Goal: Information Seeking & Learning: Learn about a topic

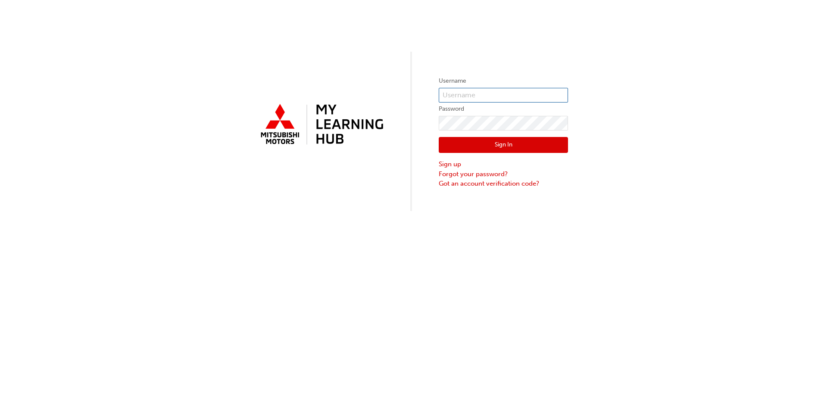
click at [506, 93] on input "text" at bounding box center [503, 95] width 129 height 15
type input "0005837139"
click at [553, 143] on button "Sign In" at bounding box center [503, 145] width 129 height 16
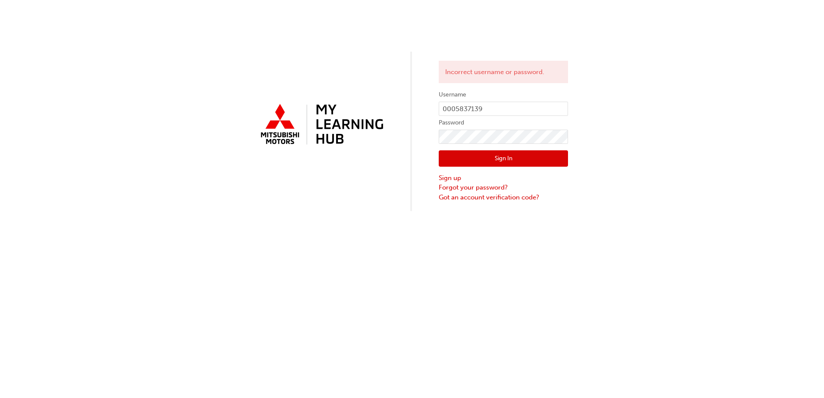
drag, startPoint x: 523, startPoint y: 158, endPoint x: 529, endPoint y: 156, distance: 6.2
click at [523, 158] on button "Sign In" at bounding box center [503, 158] width 129 height 16
click at [534, 158] on button "Sign In" at bounding box center [503, 158] width 129 height 16
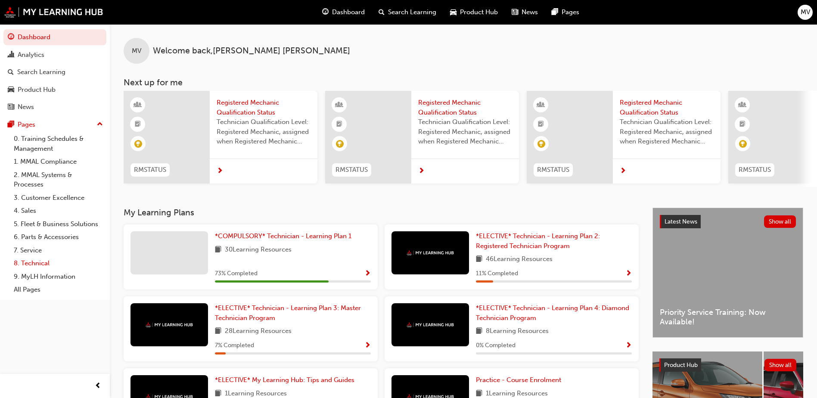
click at [39, 261] on link "8. Technical" at bounding box center [58, 263] width 96 height 13
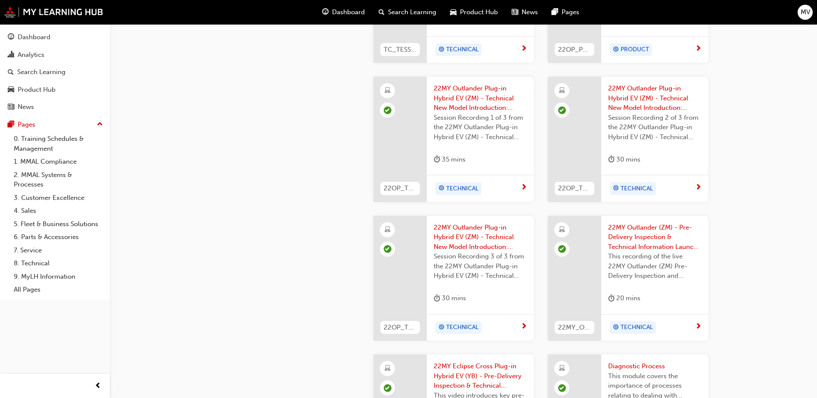
scroll to position [685, 0]
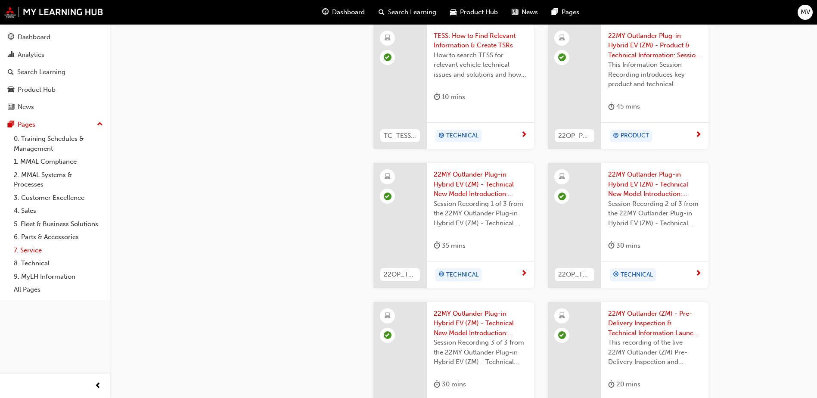
click at [30, 251] on link "7. Service" at bounding box center [58, 250] width 96 height 13
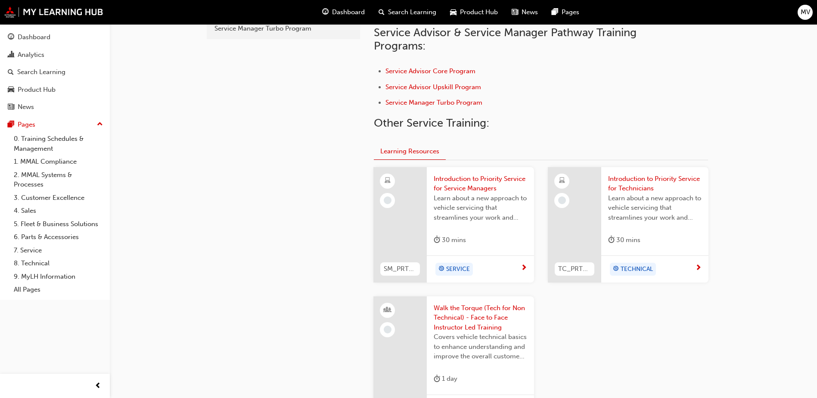
scroll to position [372, 0]
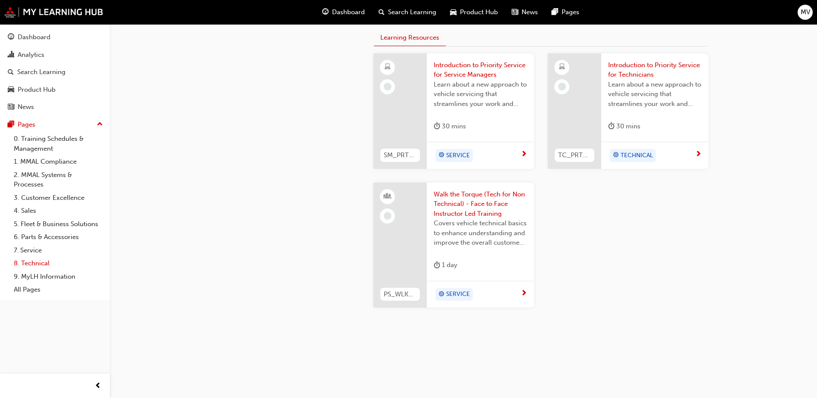
click at [36, 261] on link "8. Technical" at bounding box center [58, 263] width 96 height 13
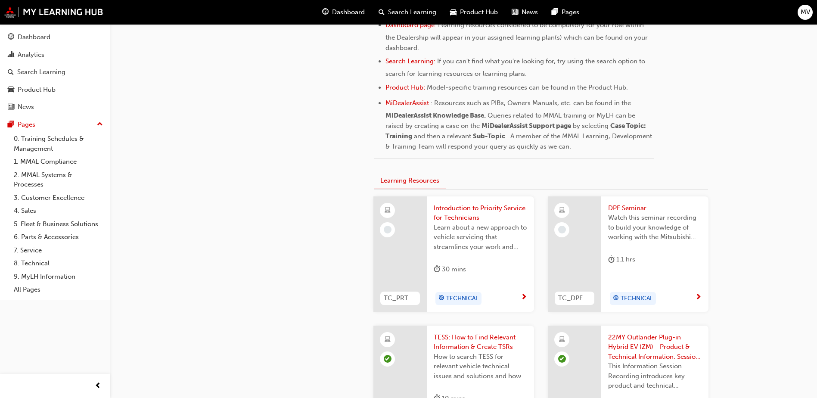
scroll to position [212, 0]
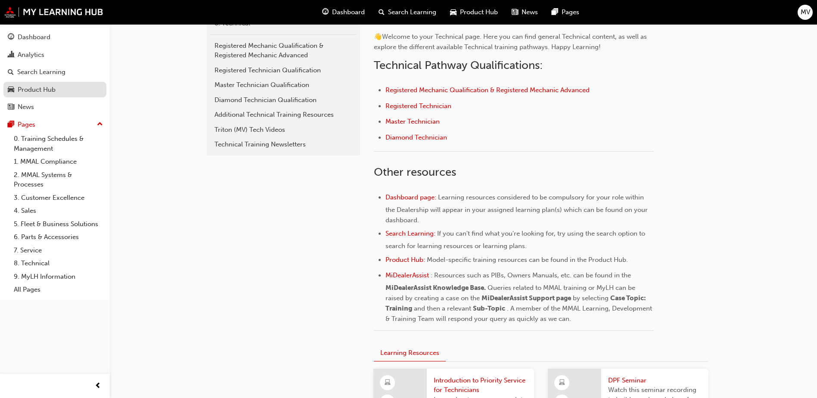
click at [35, 95] on link "Product Hub" at bounding box center [54, 90] width 103 height 16
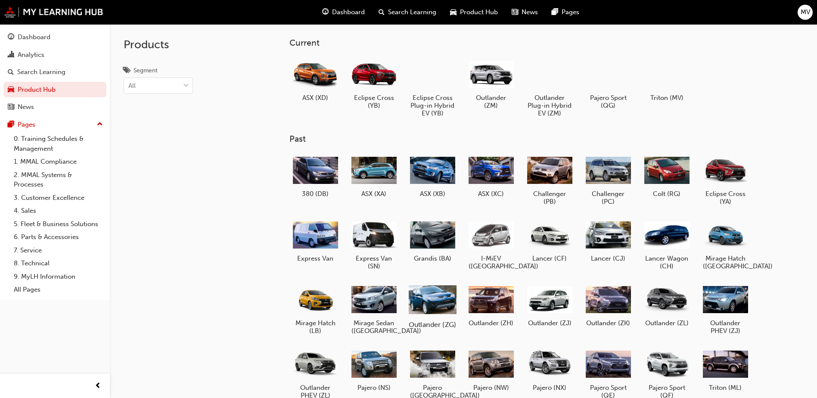
scroll to position [103, 0]
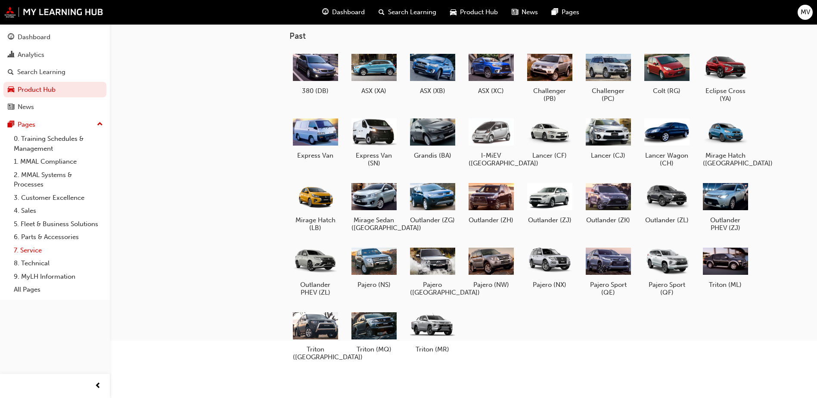
click at [33, 251] on link "7. Service" at bounding box center [58, 250] width 96 height 13
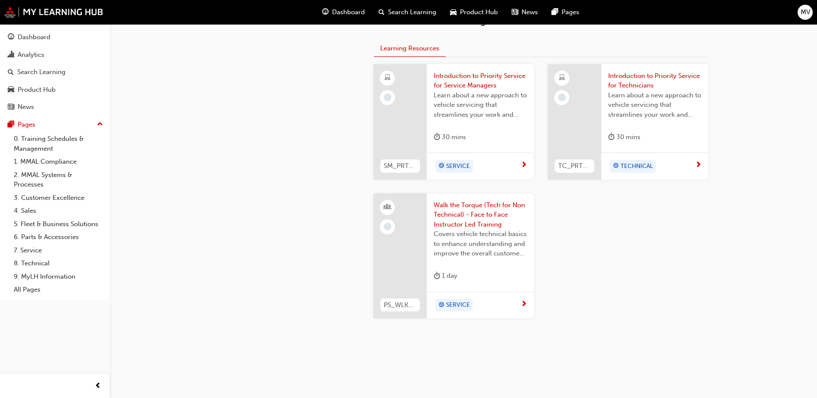
scroll to position [372, 0]
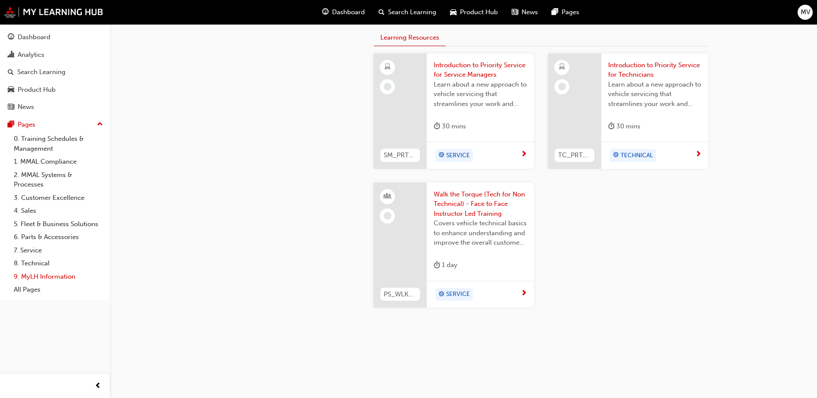
click at [40, 277] on link "9. MyLH Information" at bounding box center [58, 276] width 96 height 13
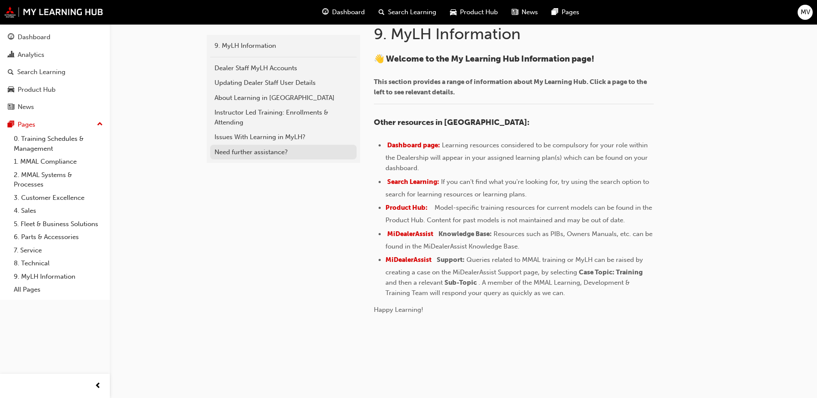
scroll to position [103, 0]
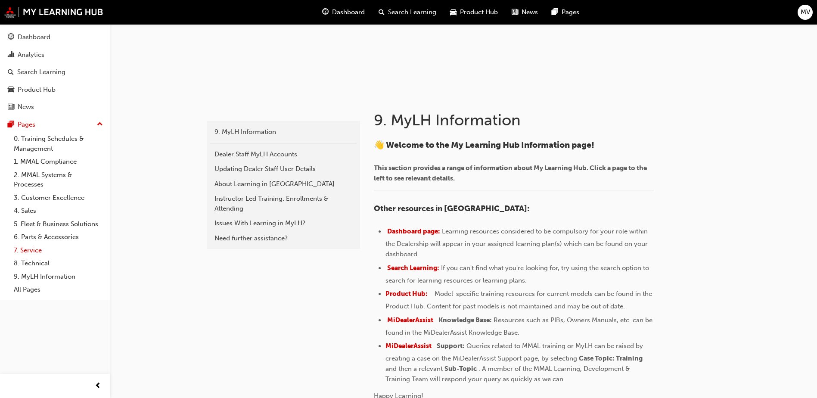
click at [32, 251] on link "7. Service" at bounding box center [58, 250] width 96 height 13
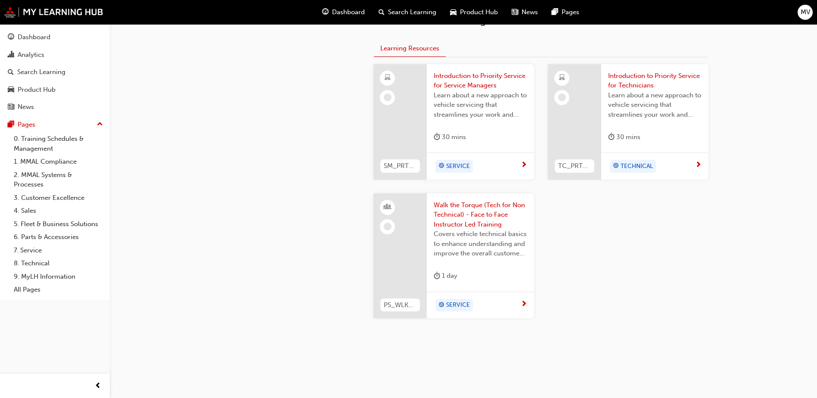
scroll to position [372, 0]
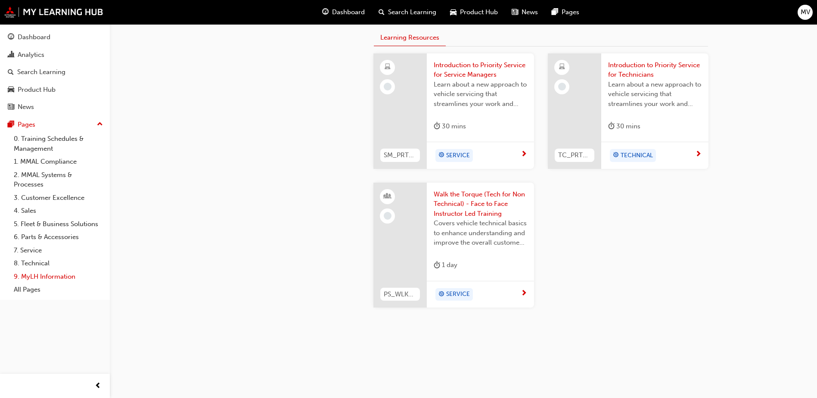
click at [49, 274] on link "9. MyLH Information" at bounding box center [58, 276] width 96 height 13
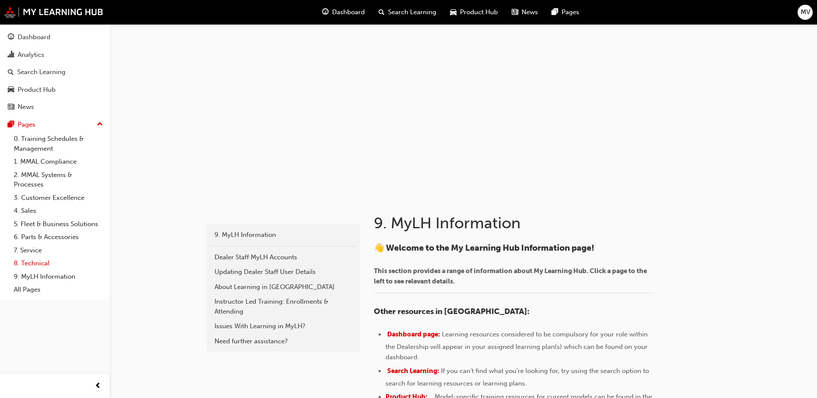
click at [28, 260] on link "8. Technical" at bounding box center [58, 263] width 96 height 13
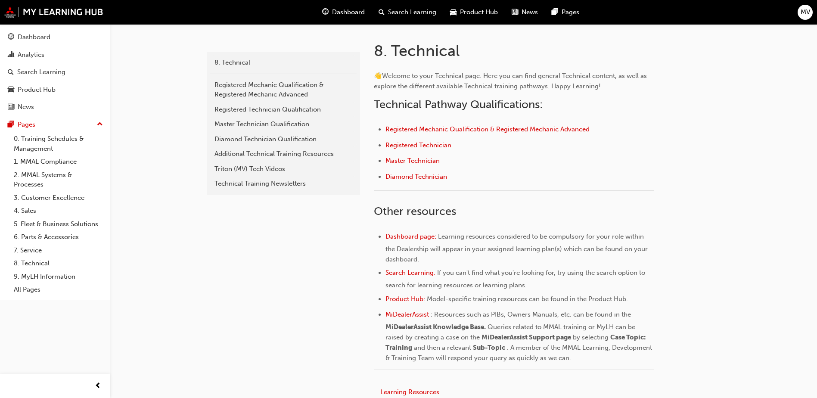
scroll to position [258, 0]
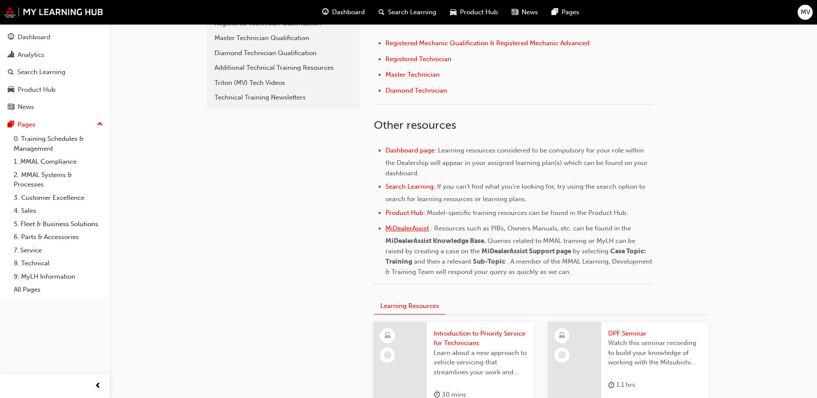
click at [422, 225] on span "MiDealerAssist" at bounding box center [408, 228] width 44 height 8
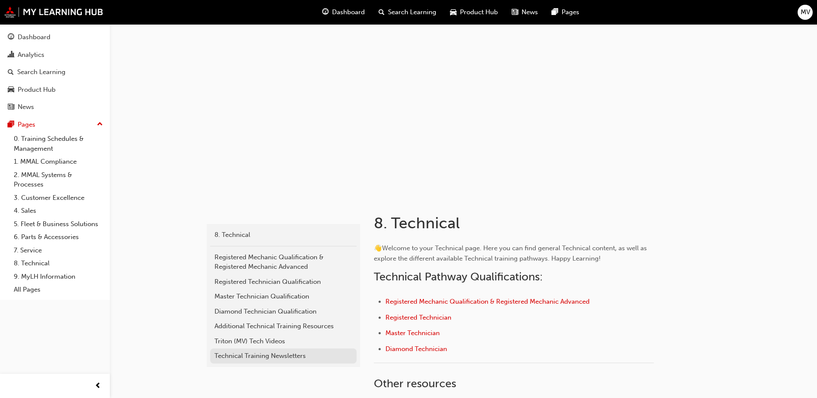
click at [306, 357] on div "Technical Training Newsletters" at bounding box center [284, 356] width 138 height 10
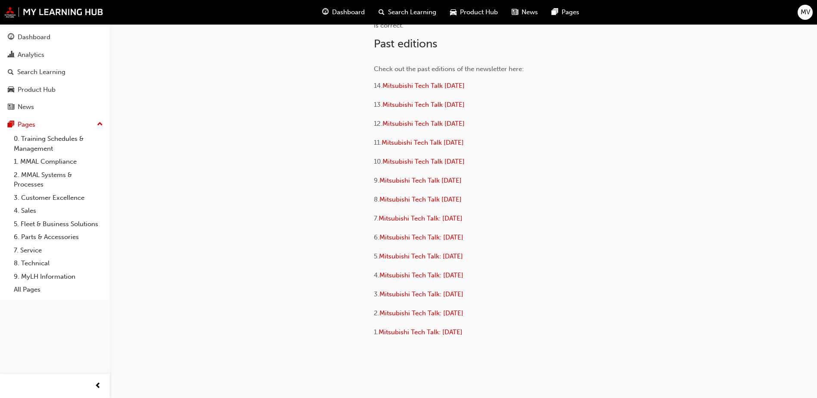
scroll to position [43, 0]
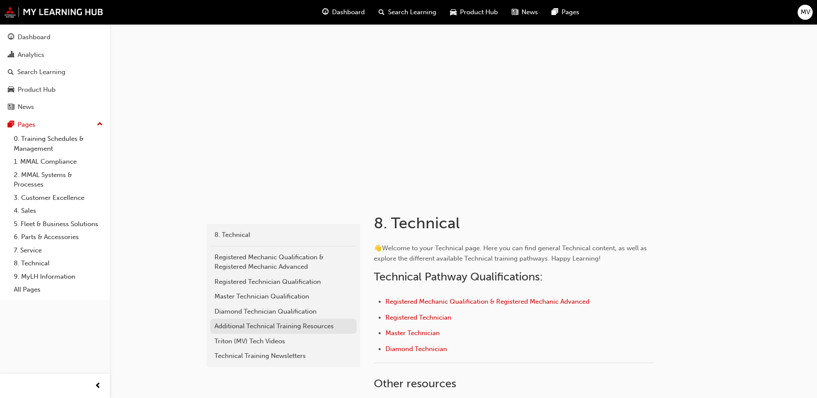
click at [263, 328] on div "Additional Technical Training Resources" at bounding box center [284, 326] width 138 height 10
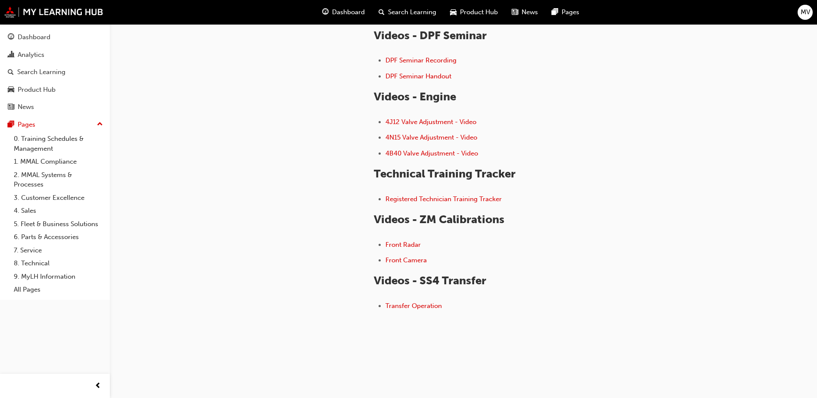
scroll to position [86, 0]
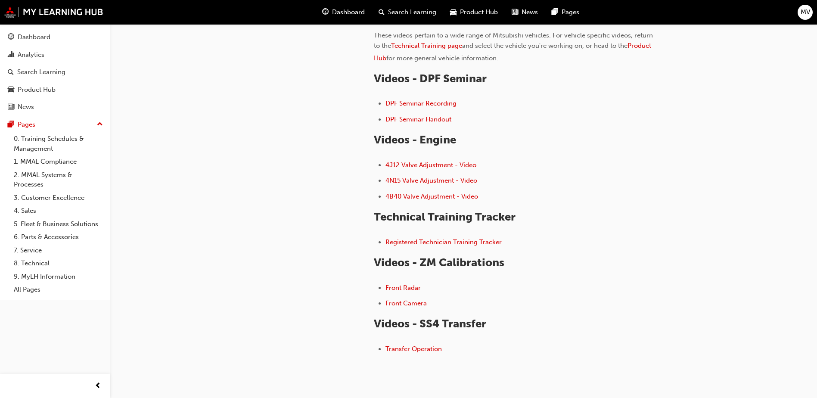
click at [409, 304] on span "Front Camera" at bounding box center [406, 303] width 41 height 8
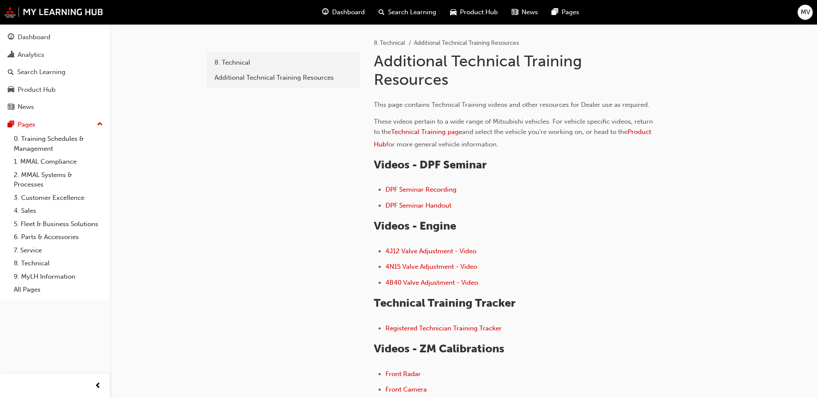
scroll to position [86, 0]
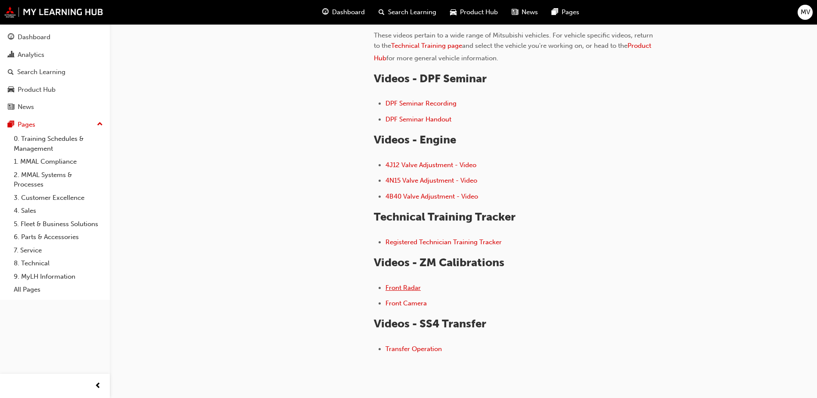
click at [406, 289] on span "Front Radar" at bounding box center [403, 288] width 35 height 8
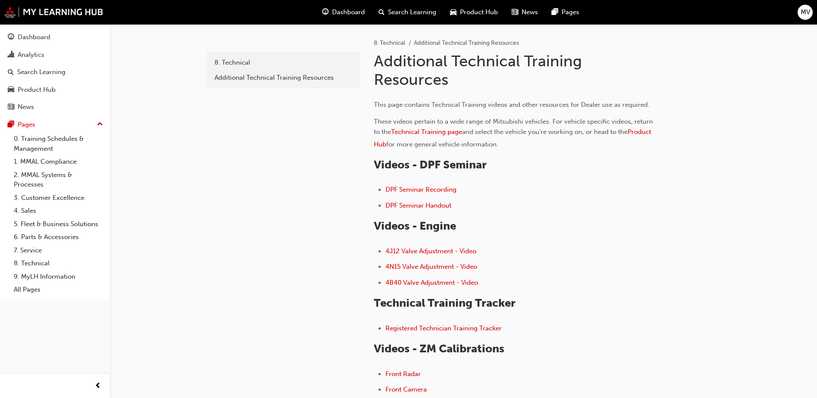
scroll to position [43, 0]
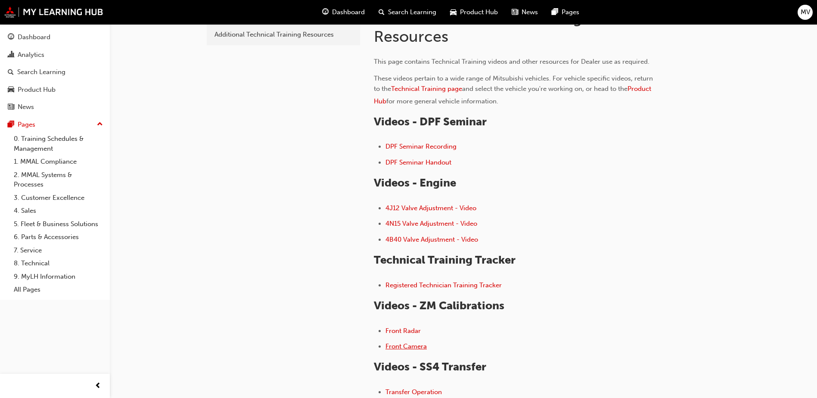
click at [408, 346] on span "Front Camera" at bounding box center [406, 346] width 41 height 8
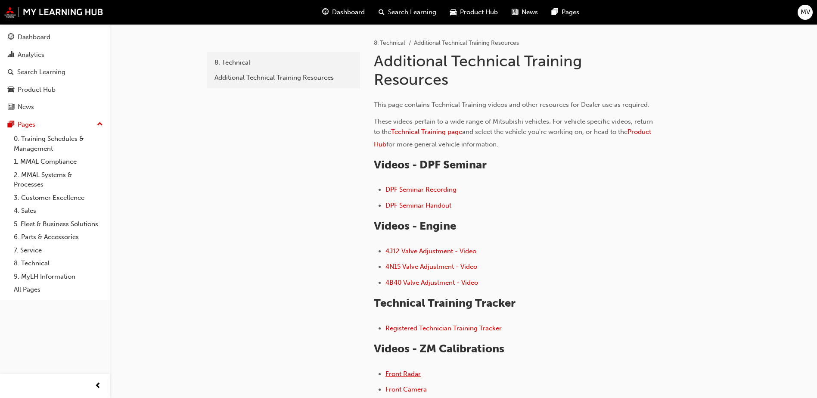
click at [412, 372] on span "Front Radar" at bounding box center [403, 374] width 35 height 8
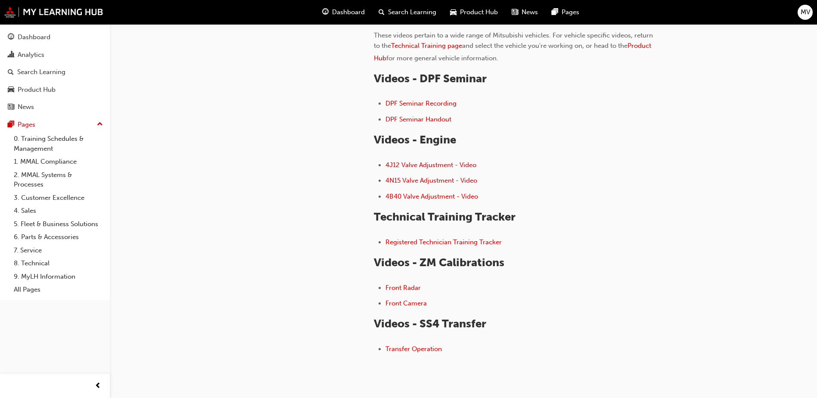
scroll to position [129, 0]
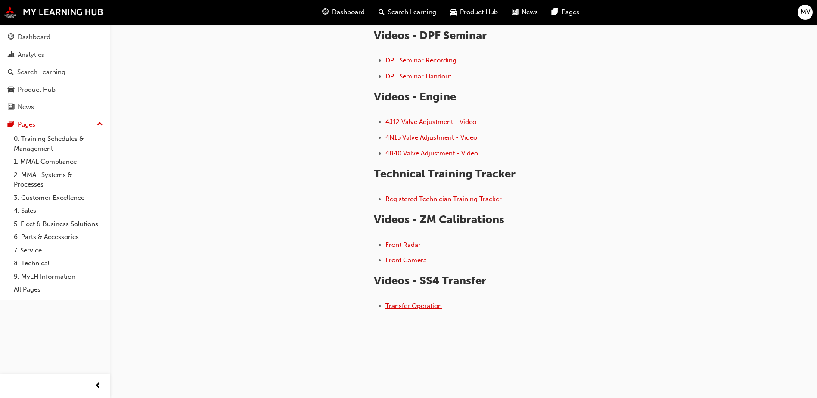
click at [429, 308] on span "Transfer Operation" at bounding box center [414, 306] width 56 height 8
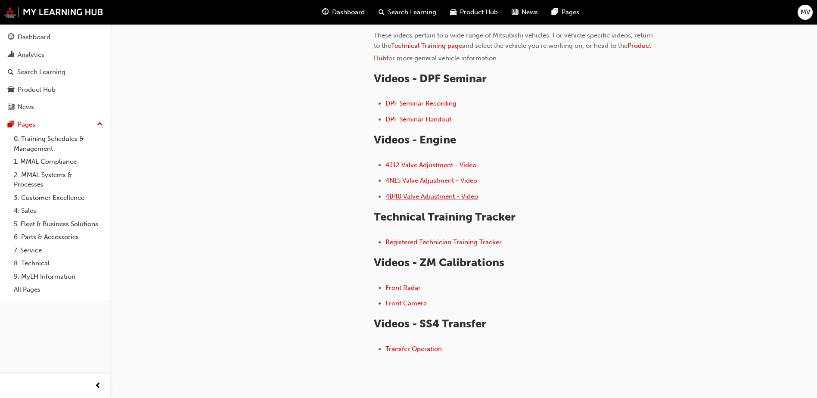
click at [413, 197] on span "4B40 Valve Adjustment - Video" at bounding box center [432, 197] width 93 height 8
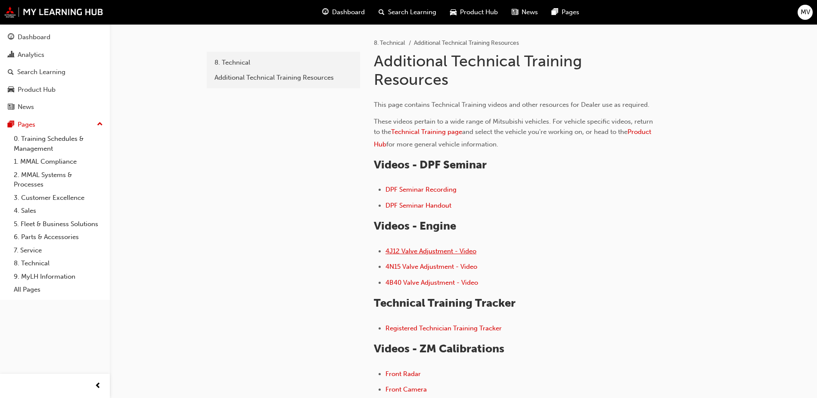
click at [430, 250] on span "4J12 Valve Adjustment - Video" at bounding box center [431, 251] width 91 height 8
click at [437, 269] on span "4N15 Valve Adjustment - Video" at bounding box center [432, 267] width 92 height 8
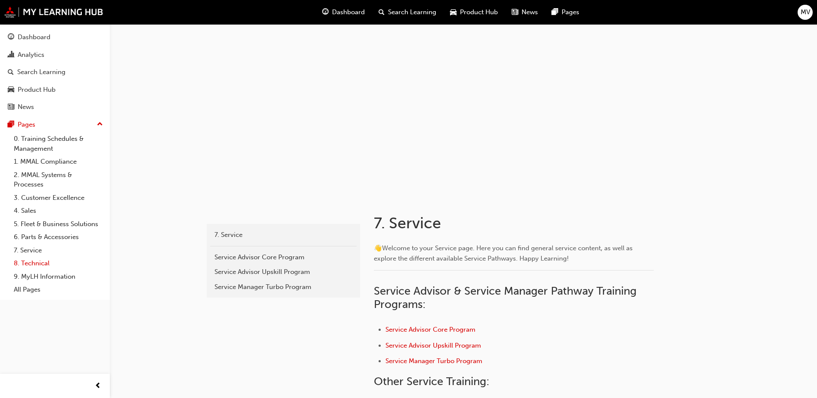
click at [44, 261] on link "8. Technical" at bounding box center [58, 263] width 96 height 13
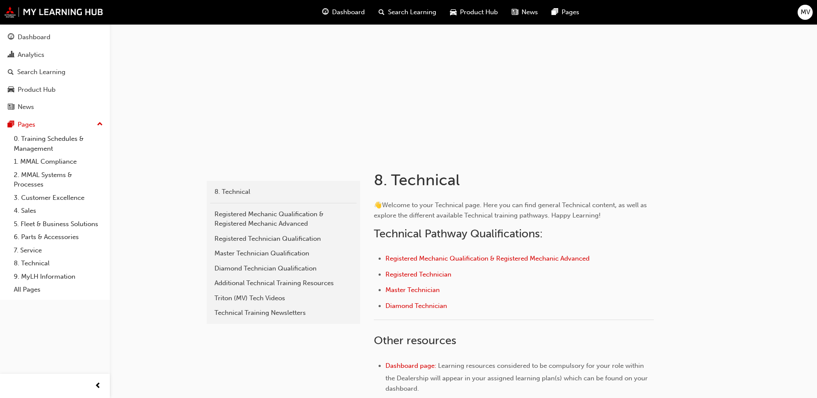
scroll to position [86, 0]
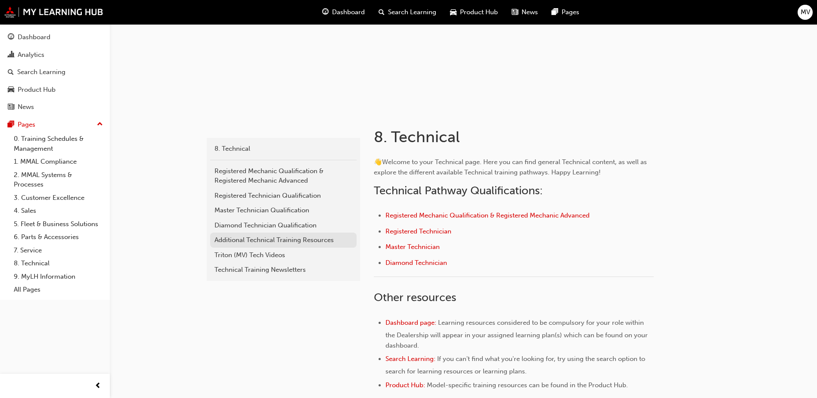
click at [252, 240] on div "Additional Technical Training Resources" at bounding box center [284, 240] width 138 height 10
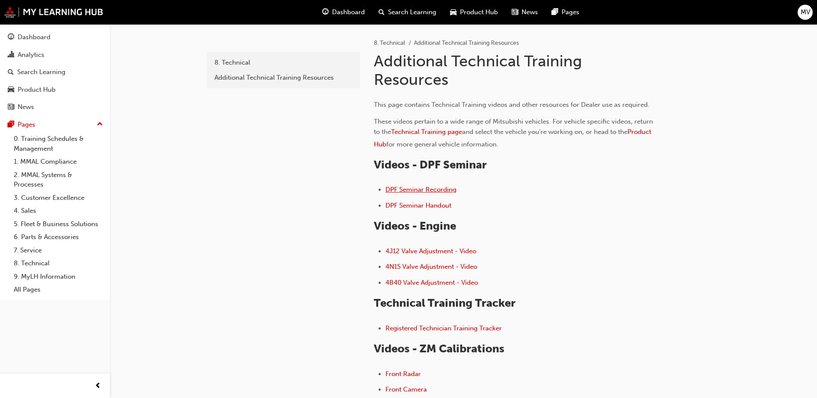
click at [432, 190] on span "DPF Seminar Recording" at bounding box center [421, 190] width 71 height 8
click at [804, 12] on span "MV" at bounding box center [805, 12] width 9 height 10
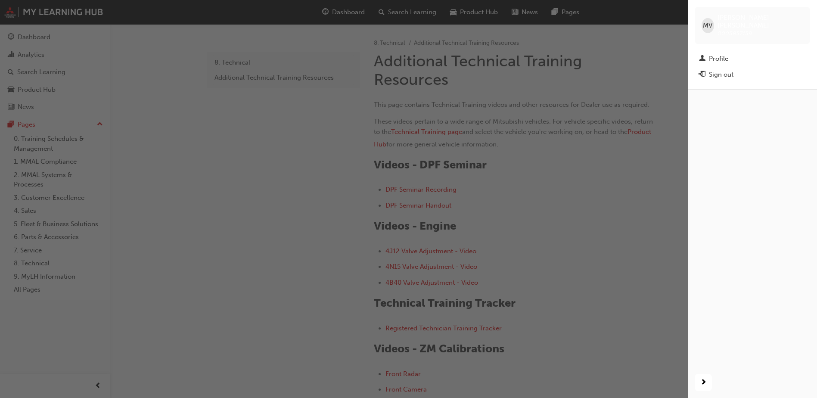
drag, startPoint x: 720, startPoint y: 111, endPoint x: 724, endPoint y: 99, distance: 12.8
click at [718, 109] on div "button" at bounding box center [752, 228] width 129 height 278
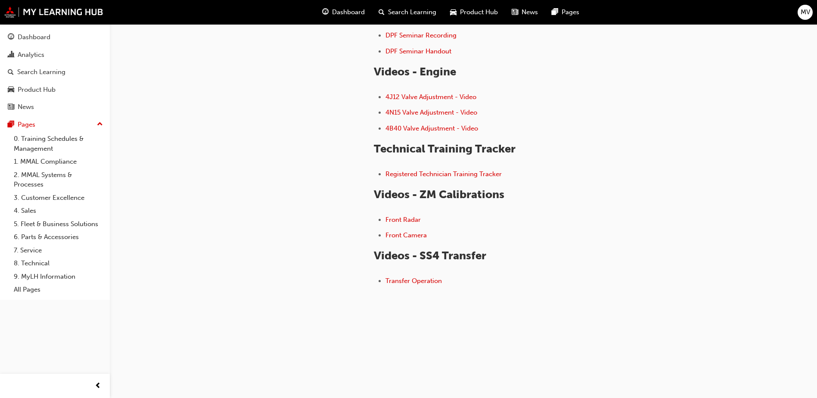
scroll to position [111, 0]
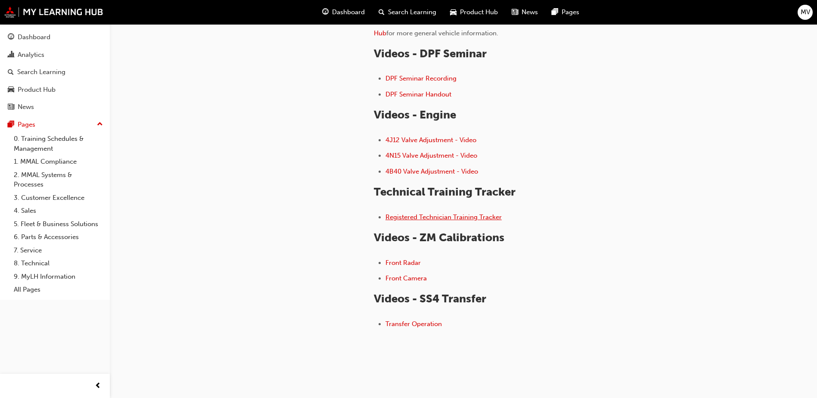
click at [459, 216] on span "Registered Technician Training Tracker" at bounding box center [444, 217] width 116 height 8
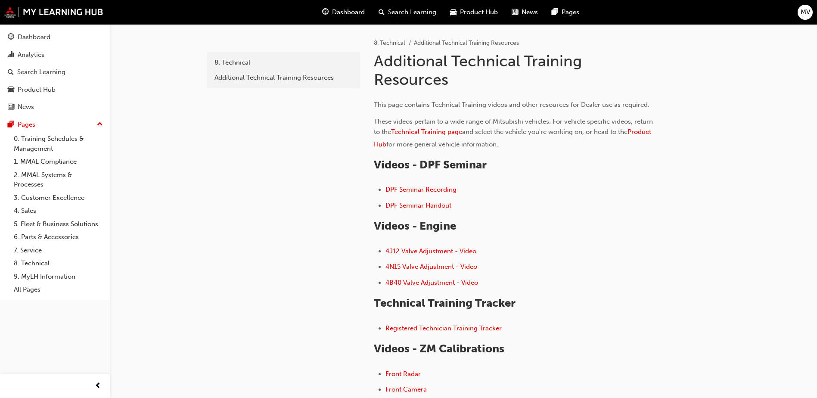
click at [335, 9] on span "Dashboard" at bounding box center [348, 12] width 33 height 10
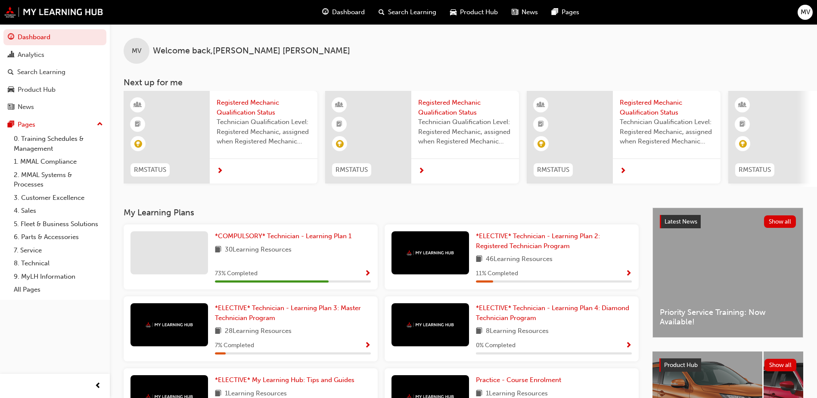
click at [314, 252] on div "30 Learning Resources" at bounding box center [293, 250] width 156 height 11
click at [270, 238] on span "*COMPULSORY* Technician - Learning Plan 1" at bounding box center [283, 236] width 137 height 8
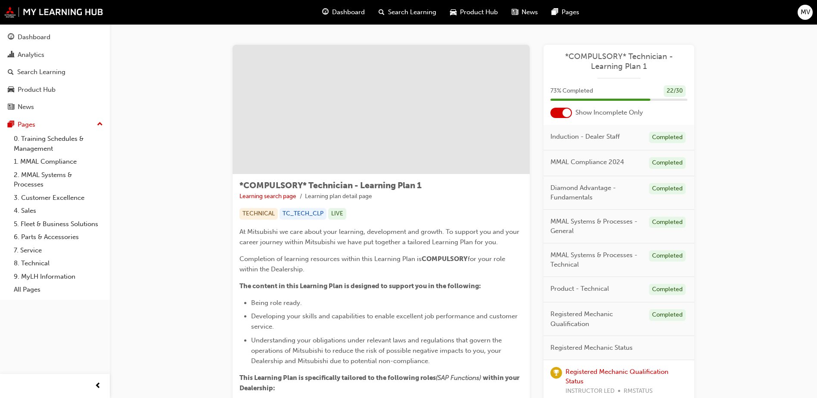
scroll to position [43, 0]
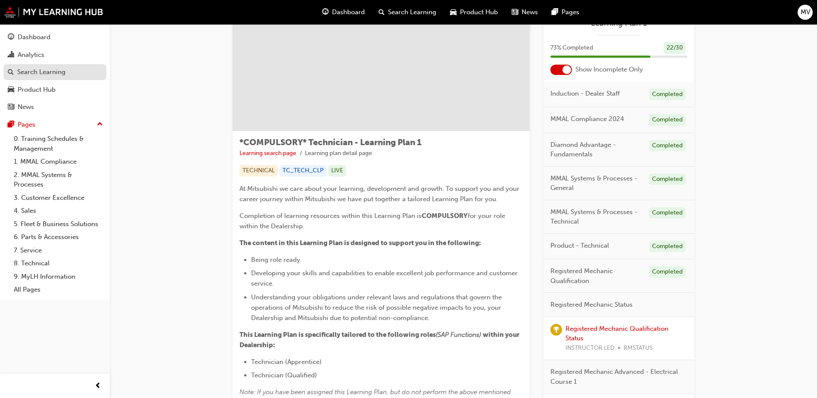
click at [40, 76] on div "Search Learning" at bounding box center [41, 72] width 48 height 10
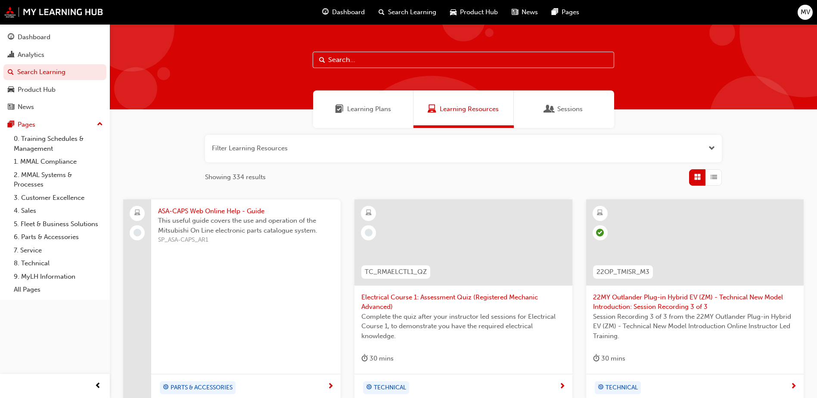
click at [354, 13] on span "Dashboard" at bounding box center [348, 12] width 33 height 10
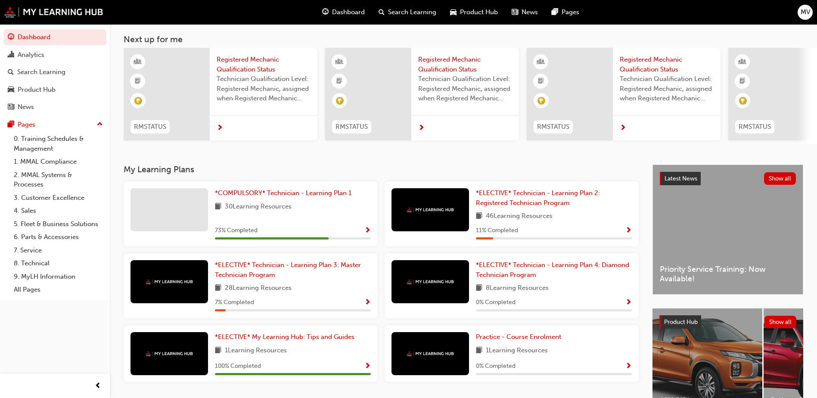
scroll to position [86, 0]
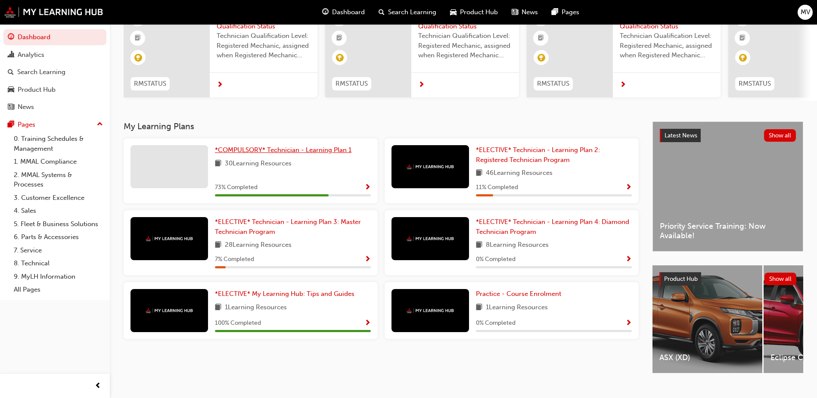
click at [252, 152] on span "*COMPULSORY* Technician - Learning Plan 1" at bounding box center [283, 150] width 137 height 8
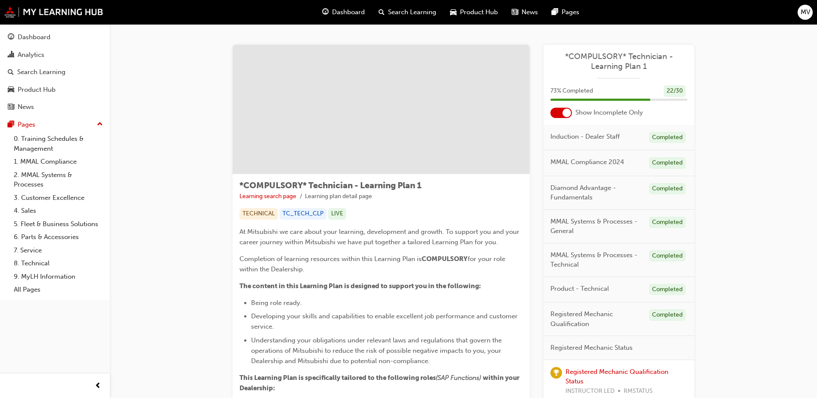
click at [663, 138] on div "Completed" at bounding box center [667, 138] width 37 height 12
drag, startPoint x: 587, startPoint y: 168, endPoint x: 640, endPoint y: 116, distance: 74.0
click at [587, 166] on div "MMAL Compliance 2024 Completed" at bounding box center [619, 163] width 151 height 26
click at [60, 72] on div "Search Learning" at bounding box center [41, 72] width 48 height 10
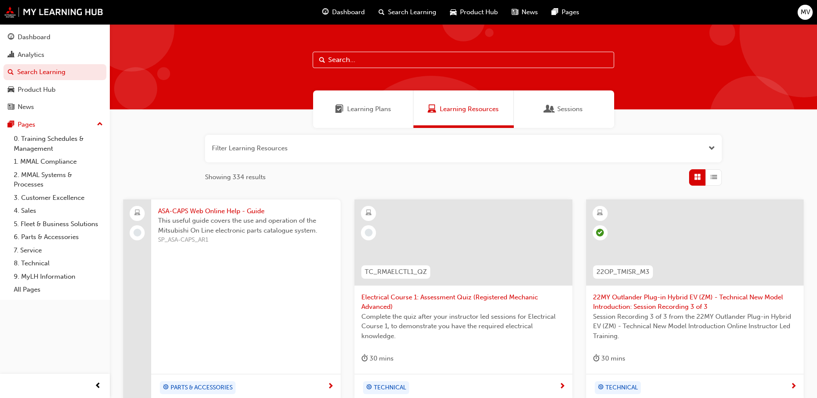
drag, startPoint x: 31, startPoint y: 91, endPoint x: 107, endPoint y: 79, distance: 76.3
click at [32, 91] on div "Product Hub" at bounding box center [37, 90] width 38 height 10
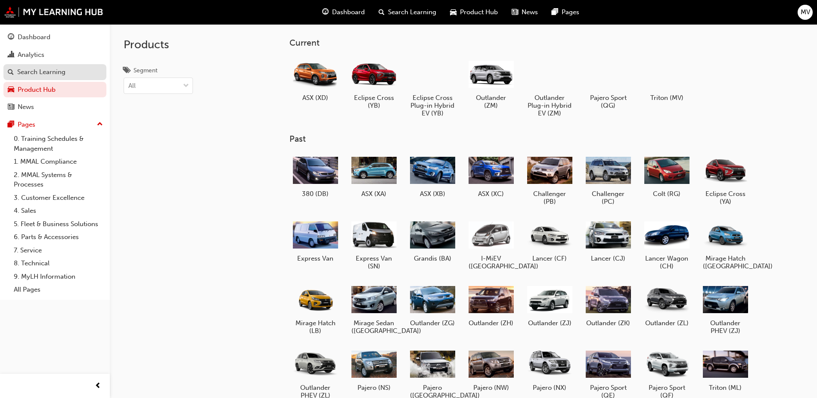
click at [48, 68] on div "Search Learning" at bounding box center [41, 72] width 48 height 10
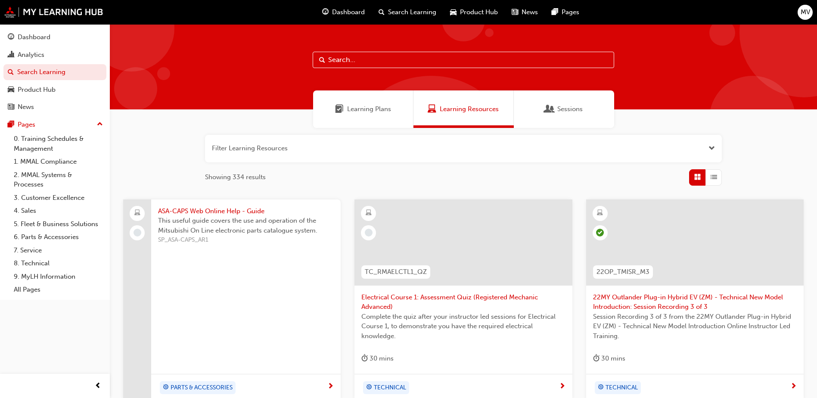
click at [422, 8] on span "Search Learning" at bounding box center [412, 12] width 48 height 10
click at [388, 12] on span "Search Learning" at bounding box center [412, 12] width 48 height 10
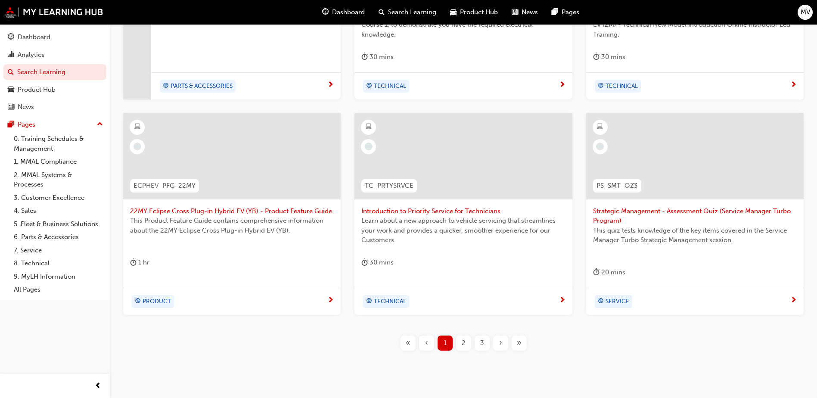
scroll to position [324, 0]
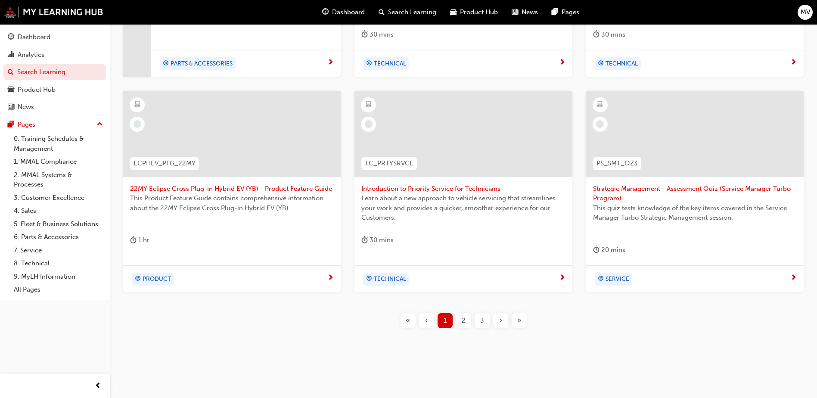
click at [464, 310] on div "ASA-CAPS Web Online Help - Guide This useful guide covers the use and operation…" at bounding box center [464, 109] width 680 height 467
click at [465, 321] on span "2" at bounding box center [464, 321] width 4 height 10
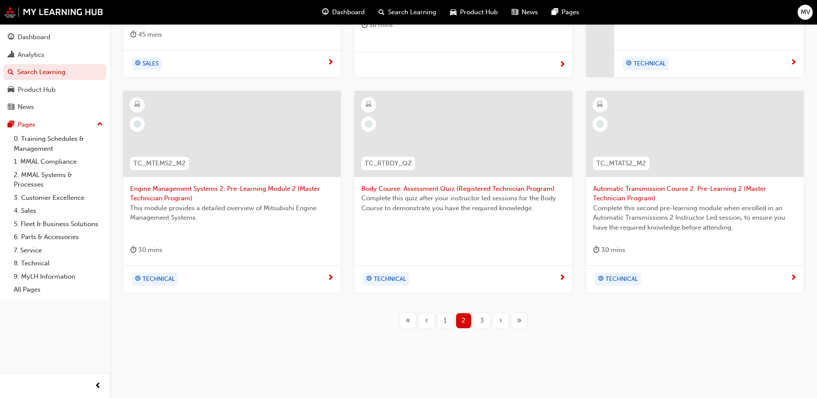
click at [441, 321] on div "1" at bounding box center [445, 320] width 15 height 15
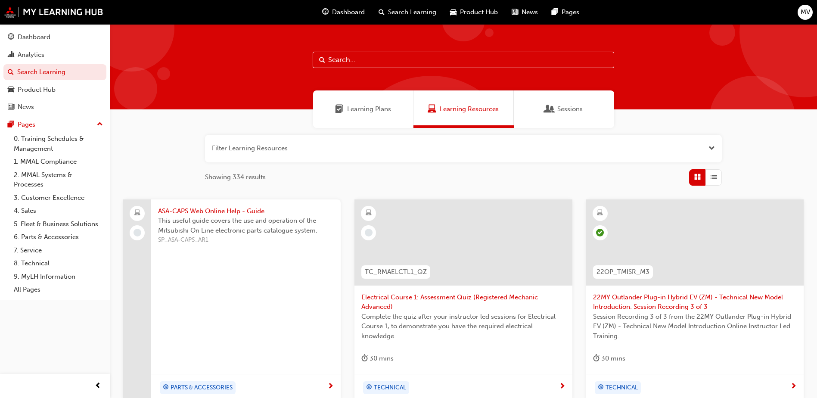
click at [548, 112] on span "Sessions" at bounding box center [549, 109] width 9 height 10
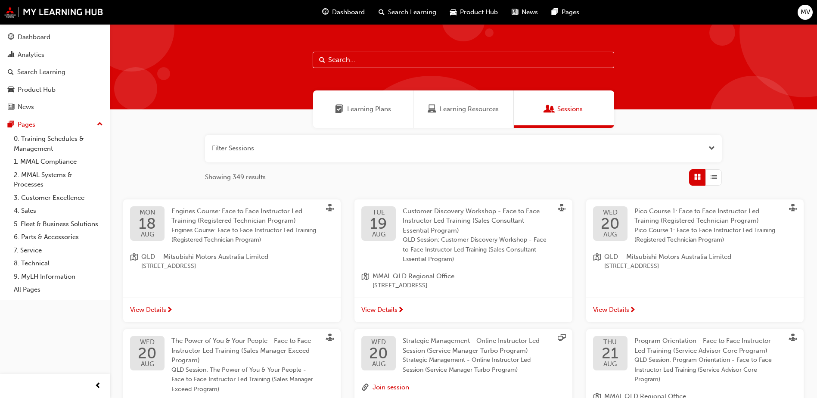
click at [379, 113] on span "Learning Plans" at bounding box center [369, 109] width 44 height 10
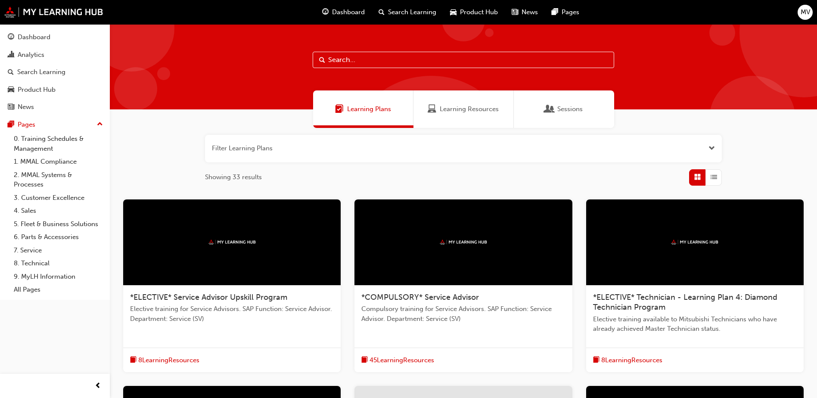
click at [345, 10] on span "Dashboard" at bounding box center [348, 12] width 33 height 10
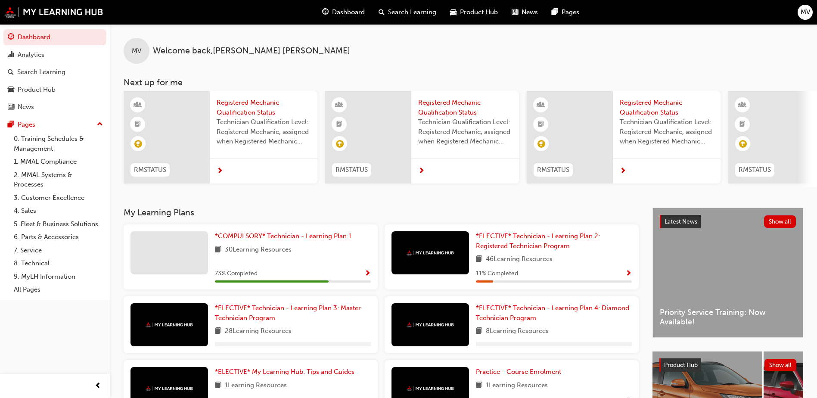
scroll to position [105, 0]
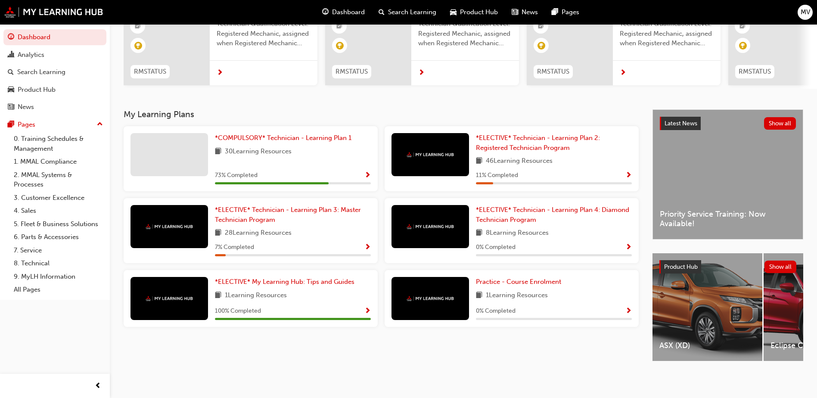
click at [183, 302] on div at bounding box center [170, 298] width 78 height 43
click at [289, 279] on span "*ELECTIVE* My Learning Hub: Tips and Guides" at bounding box center [285, 282] width 140 height 8
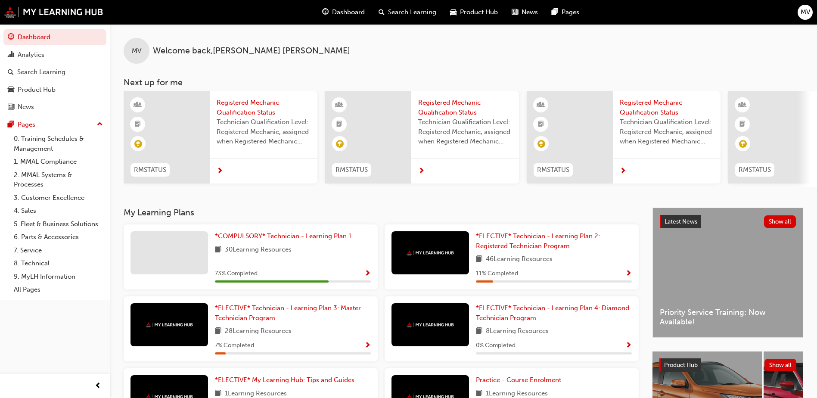
click at [367, 274] on span "Show Progress" at bounding box center [367, 274] width 6 height 8
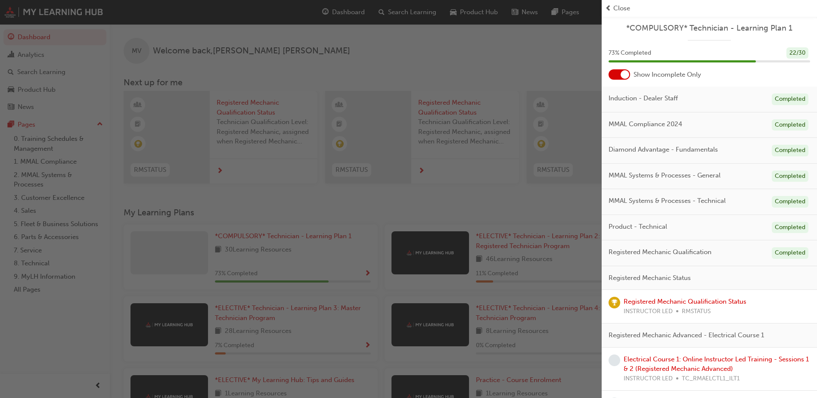
scroll to position [43, 0]
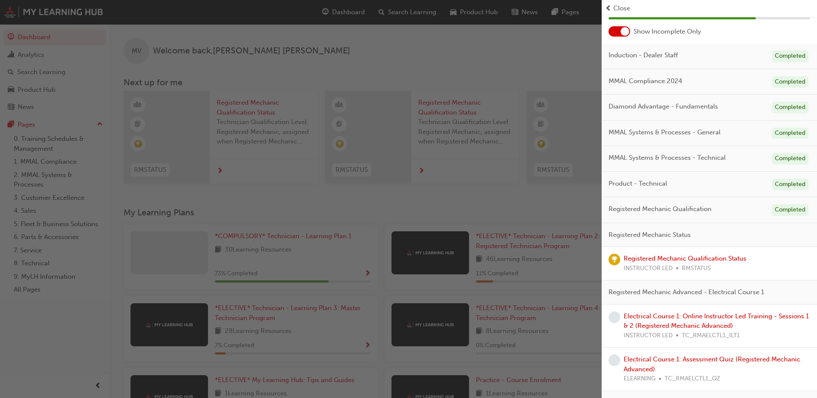
click at [738, 40] on div "*COMPULSORY* Technician - Learning Plan 1 73 % Completed 22 / 30 Show Incomplet…" at bounding box center [709, 335] width 215 height 725
click at [610, 7] on span "prev-icon" at bounding box center [608, 8] width 6 height 10
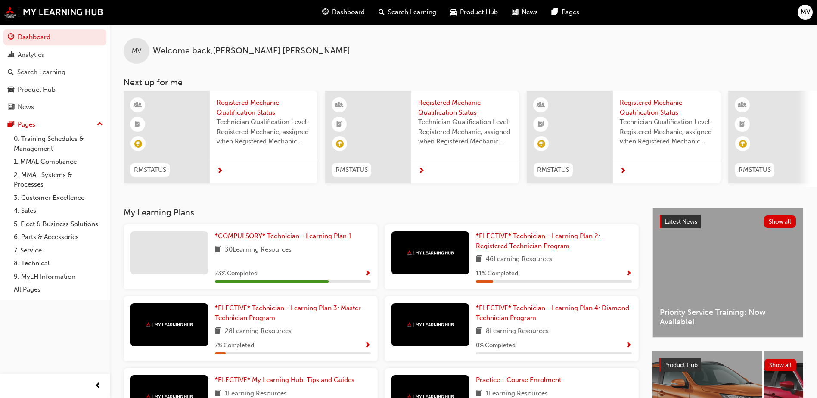
click at [541, 237] on span "*ELECTIVE* Technician - Learning Plan 2: Registered Technician Program" at bounding box center [538, 241] width 124 height 18
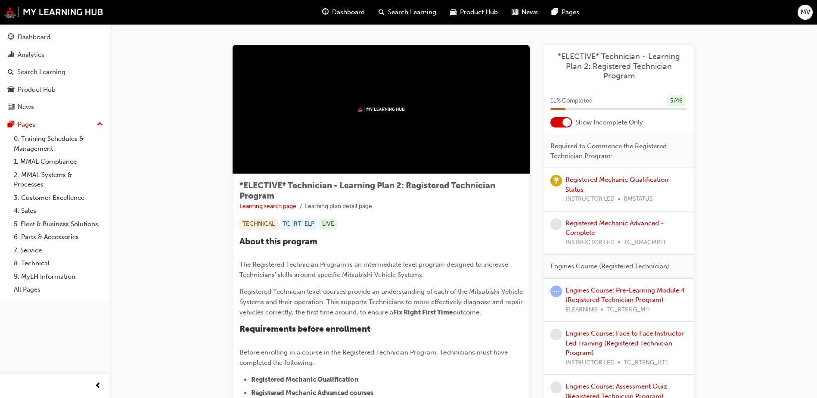
click at [441, 118] on div at bounding box center [381, 109] width 297 height 129
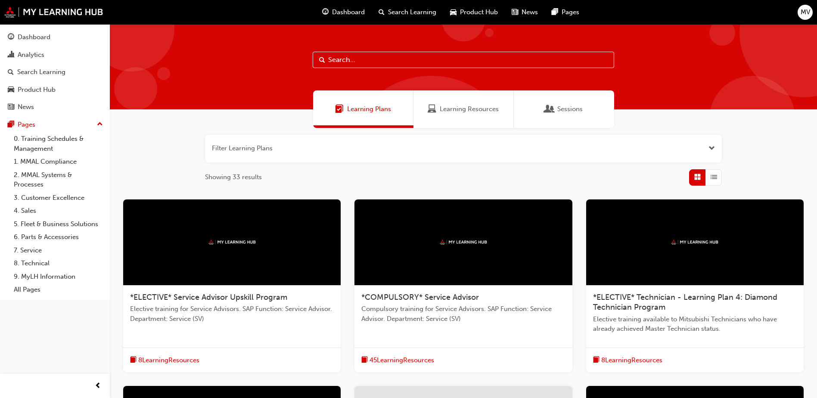
click at [807, 12] on span "MV" at bounding box center [805, 12] width 9 height 10
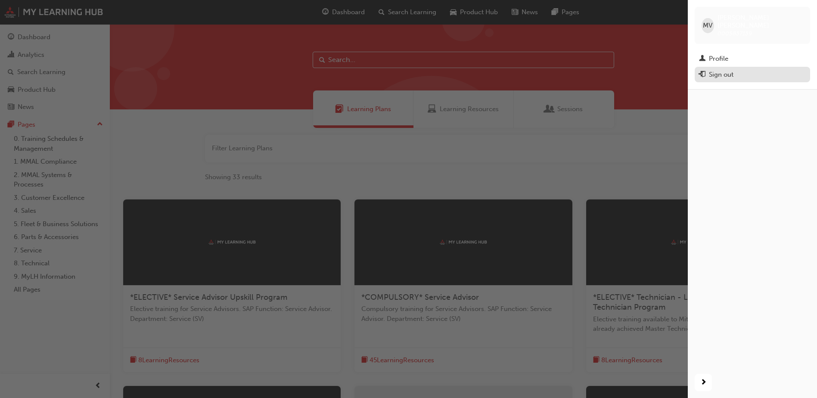
click at [750, 70] on div "Sign out" at bounding box center [752, 74] width 107 height 11
